Goal: Information Seeking & Learning: Understand process/instructions

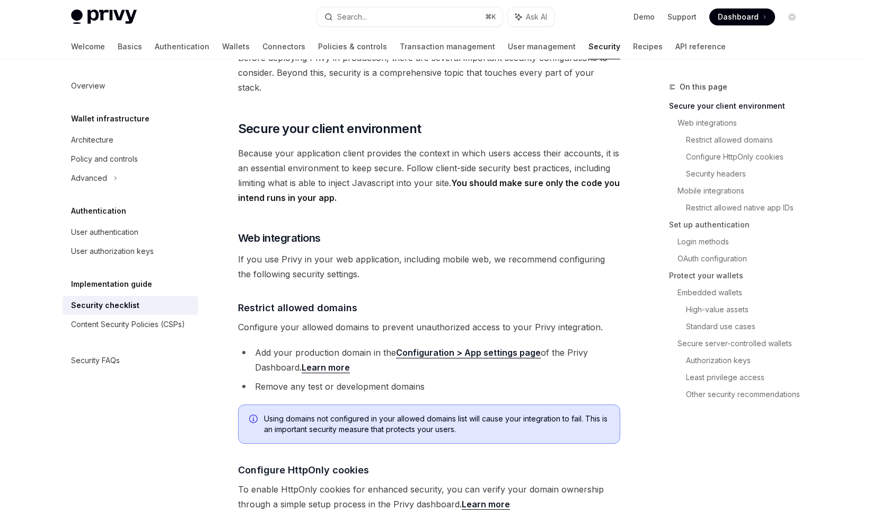
scroll to position [153, 0]
click at [365, 346] on li "Add your production domain in the Configuration > App settings page of the Priv…" at bounding box center [429, 361] width 382 height 30
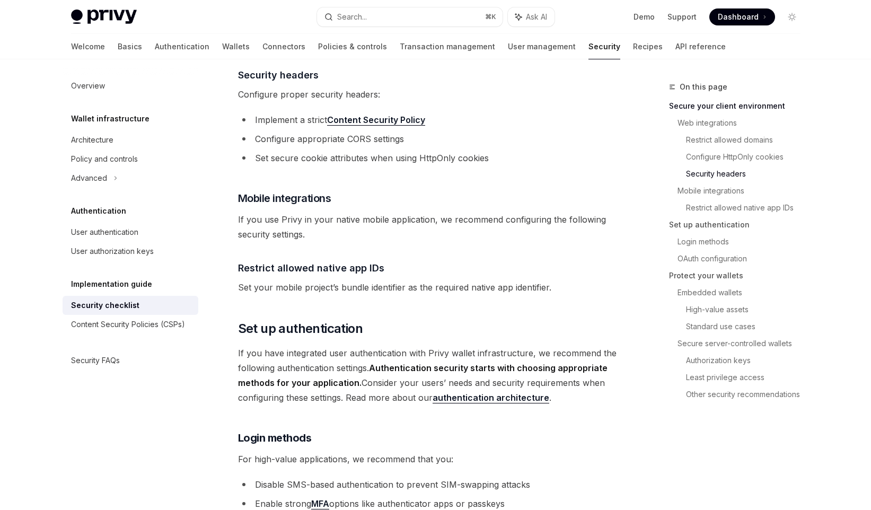
scroll to position [860, 0]
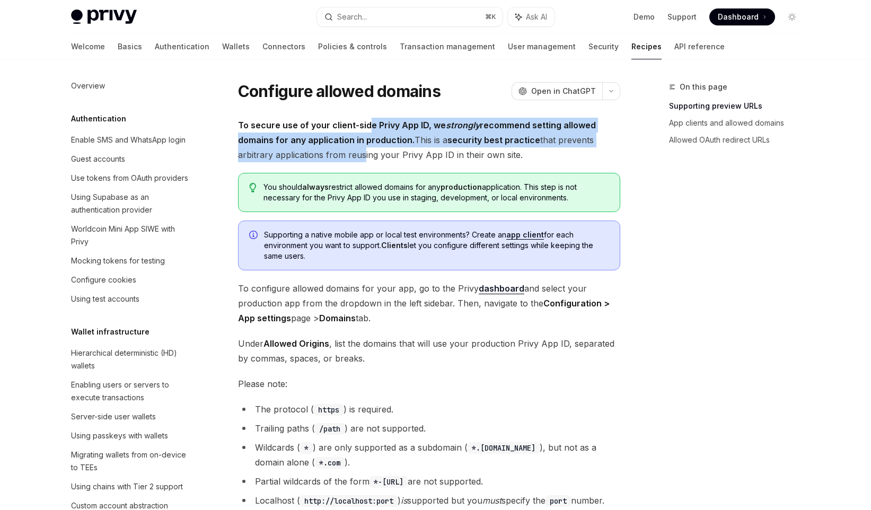
drag, startPoint x: 365, startPoint y: 126, endPoint x: 358, endPoint y: 154, distance: 28.8
click at [358, 154] on span "To secure use of your client-side Privy App ID, we strongly recommend setting a…" at bounding box center [429, 140] width 382 height 45
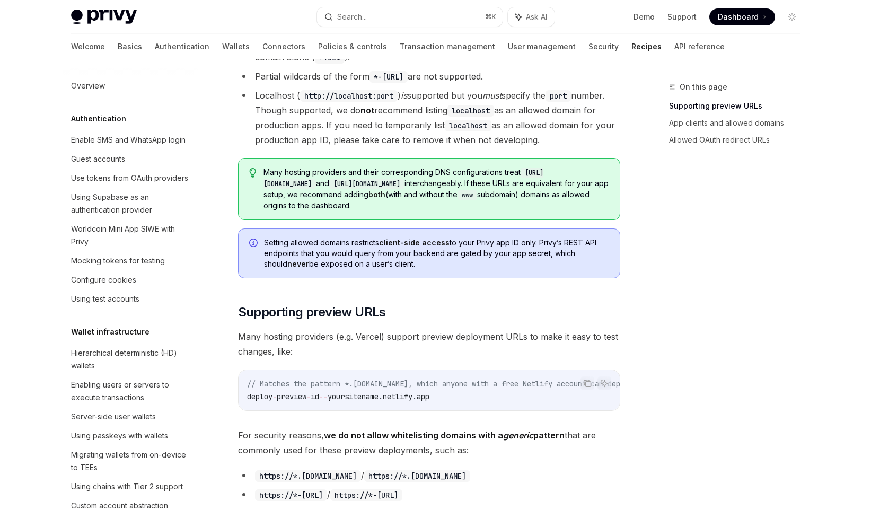
scroll to position [431, 0]
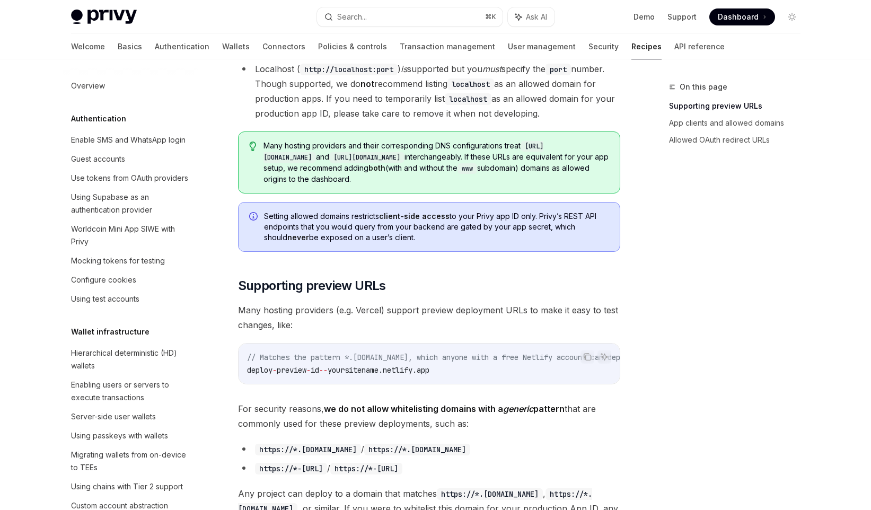
type textarea "*"
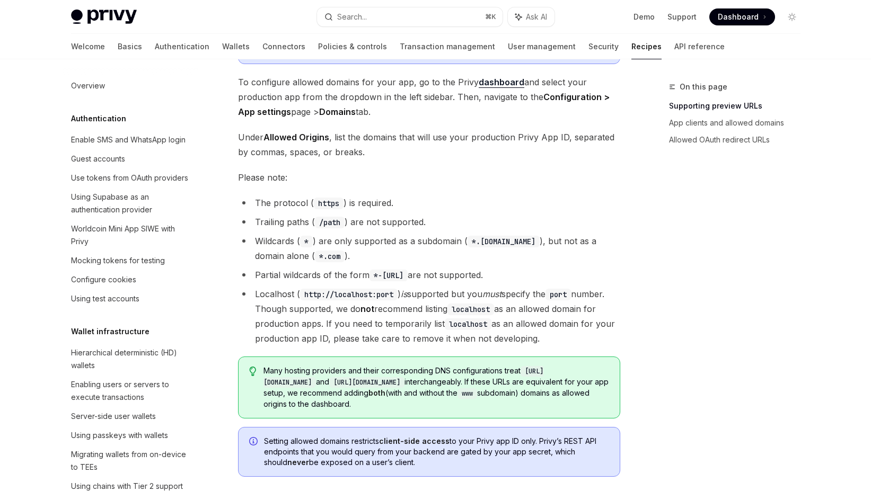
scroll to position [209, 0]
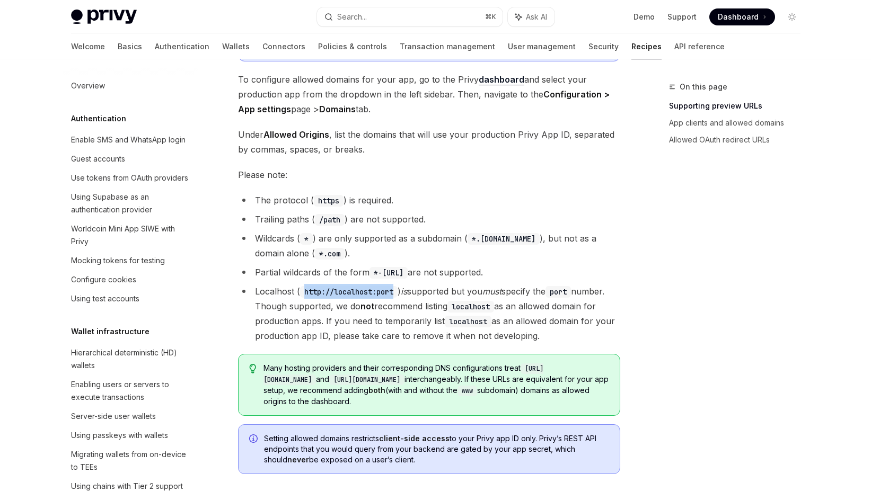
drag, startPoint x: 397, startPoint y: 292, endPoint x: 305, endPoint y: 293, distance: 92.2
click at [305, 293] on code "http://localhost:port" at bounding box center [349, 292] width 98 height 12
copy code "http://localhost:port"
